Goal: Transaction & Acquisition: Purchase product/service

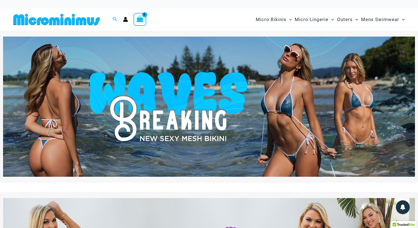
click at [179, 63] on img at bounding box center [209, 106] width 412 height 140
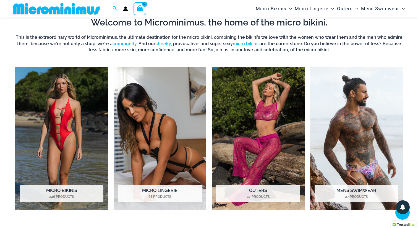
scroll to position [369, 0]
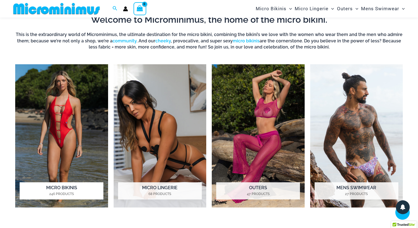
click at [77, 106] on img "Visit product category Micro Bikinis" at bounding box center [61, 135] width 93 height 143
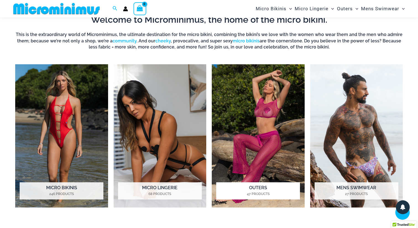
click at [242, 98] on img "Visit product category Outers" at bounding box center [258, 135] width 93 height 143
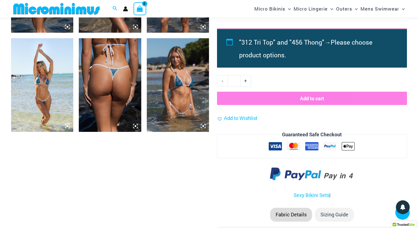
scroll to position [514, 0]
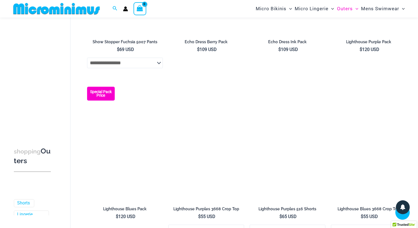
scroll to position [511, 0]
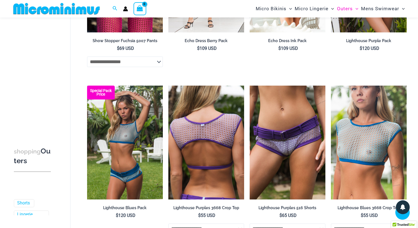
click at [230, 136] on img at bounding box center [206, 142] width 76 height 114
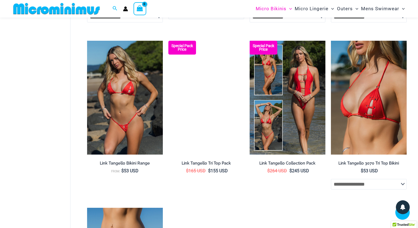
scroll to position [480, 0]
